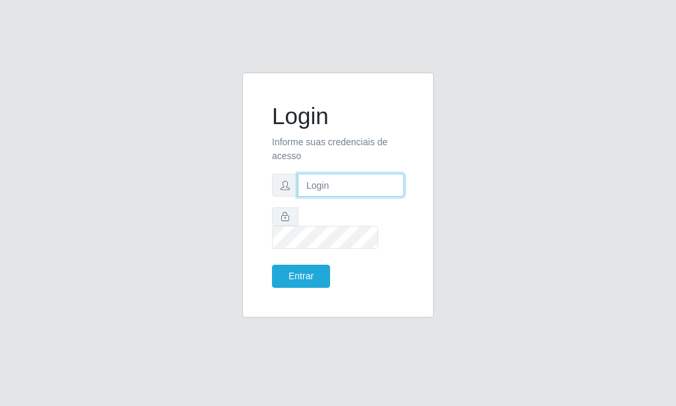
click at [326, 187] on input "text" at bounding box center [351, 185] width 106 height 23
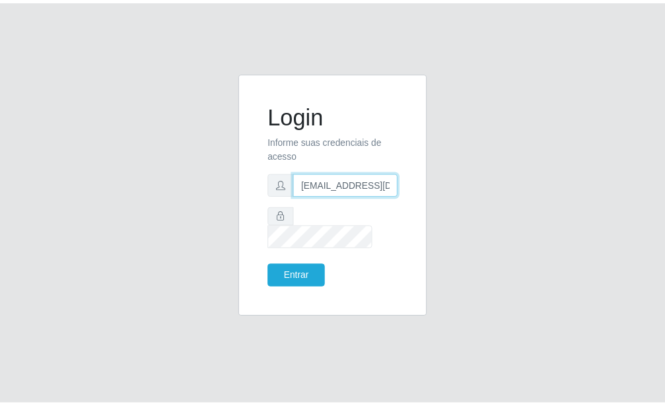
scroll to position [0, 1]
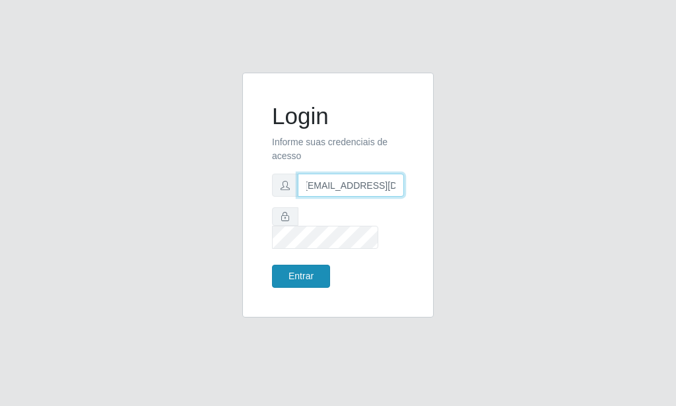
type input "[EMAIL_ADDRESS][DOMAIN_NAME]"
click at [300, 265] on button "Entrar" at bounding box center [301, 276] width 58 height 23
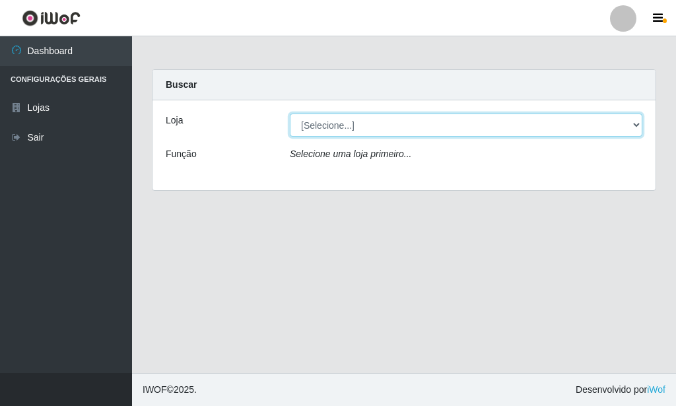
click at [290, 114] on select "[Selecione...] Rede Potiguar 6 - Extremoz" at bounding box center [466, 125] width 353 height 23
select select "80"
click option "Rede Potiguar 6 - Extremoz" at bounding box center [0, 0] width 0 height 0
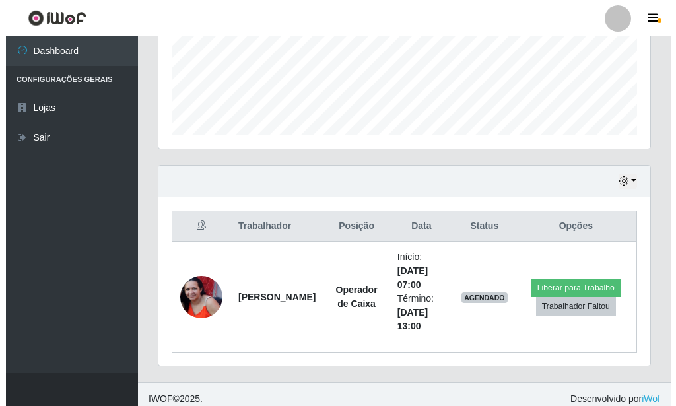
scroll to position [346, 0]
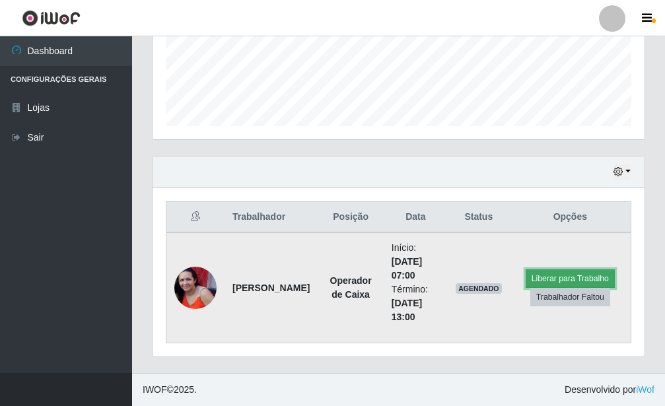
click at [542, 273] on button "Liberar para Trabalho" at bounding box center [569, 278] width 89 height 18
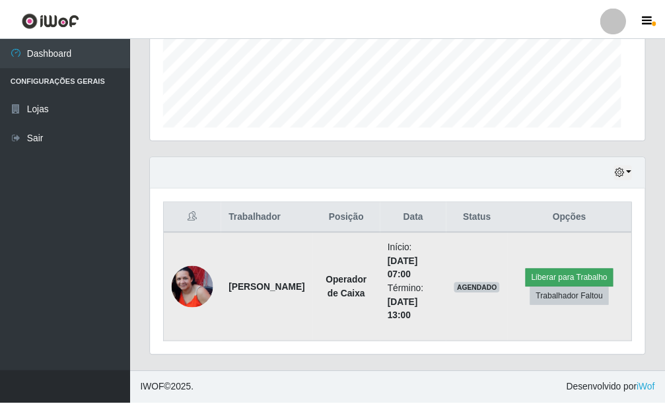
scroll to position [659889, 659671]
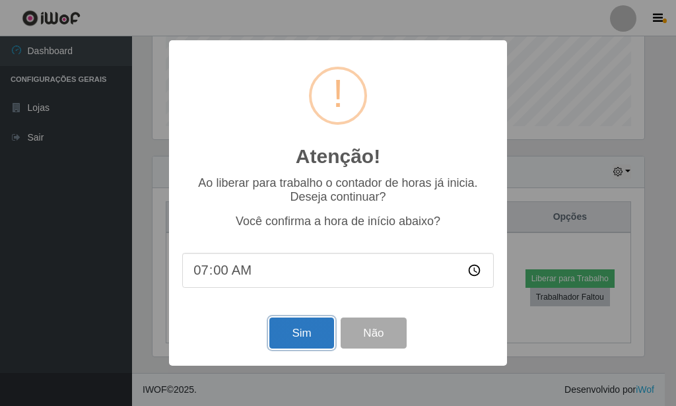
click at [302, 329] on button "Sim" at bounding box center [301, 333] width 64 height 31
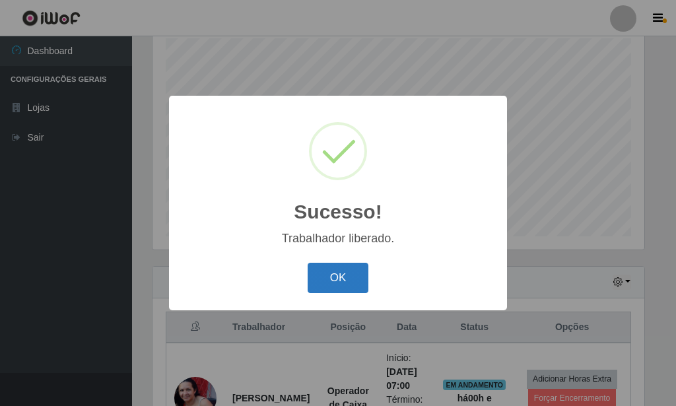
click at [341, 275] on button "OK" at bounding box center [338, 278] width 61 height 31
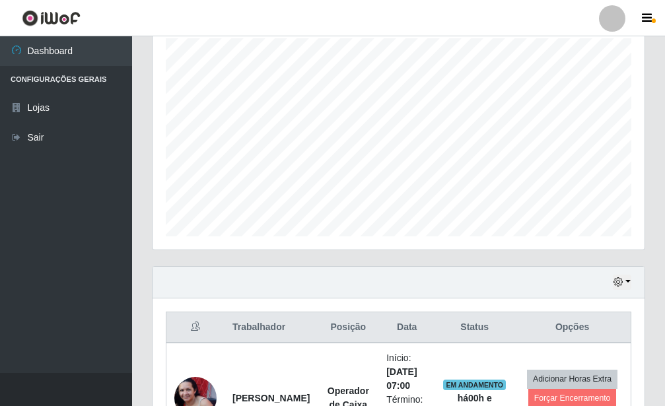
scroll to position [346, 0]
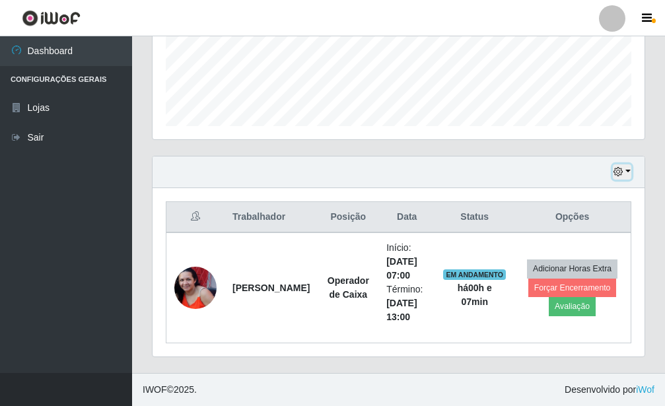
click at [625, 175] on button "button" at bounding box center [622, 171] width 18 height 15
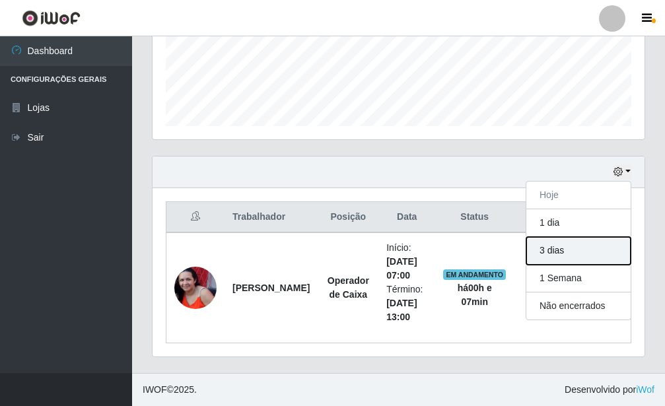
click at [566, 246] on button "3 dias" at bounding box center [578, 251] width 104 height 28
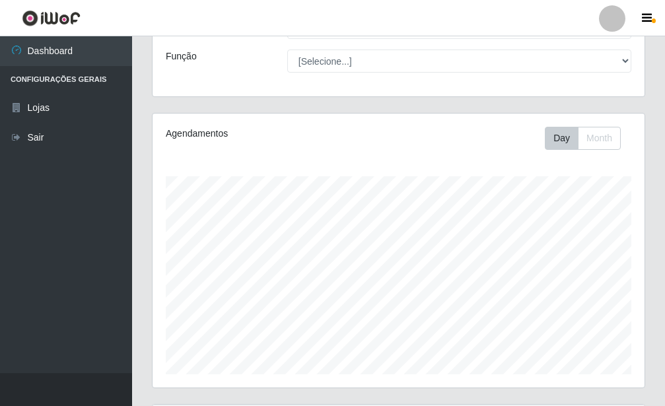
scroll to position [95, 0]
